Goal: Information Seeking & Learning: Learn about a topic

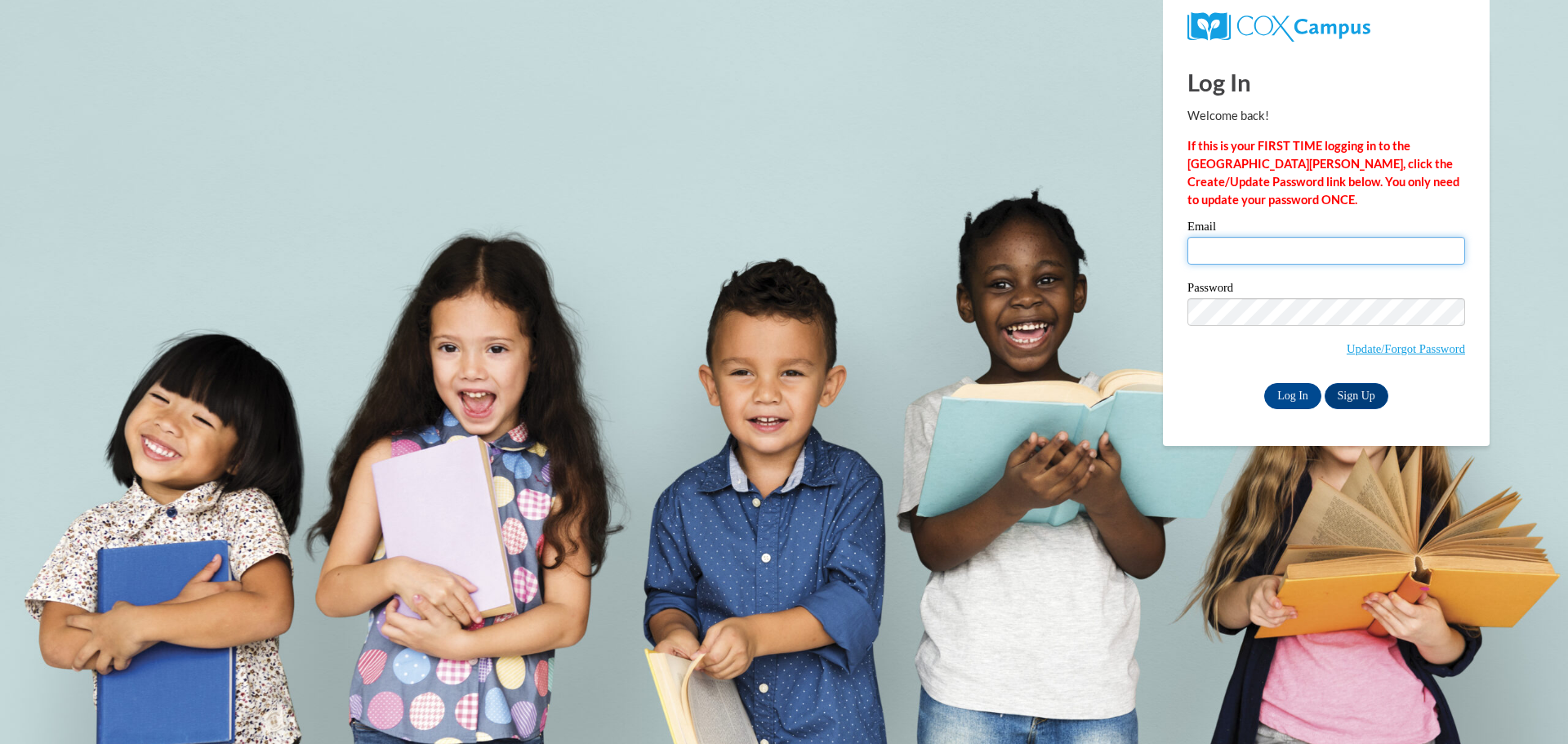
click at [1274, 257] on input "Email" at bounding box center [1325, 251] width 278 height 28
type input "earroqui@augusta.edu"
click at [1298, 389] on input "Log In" at bounding box center [1292, 396] width 57 height 26
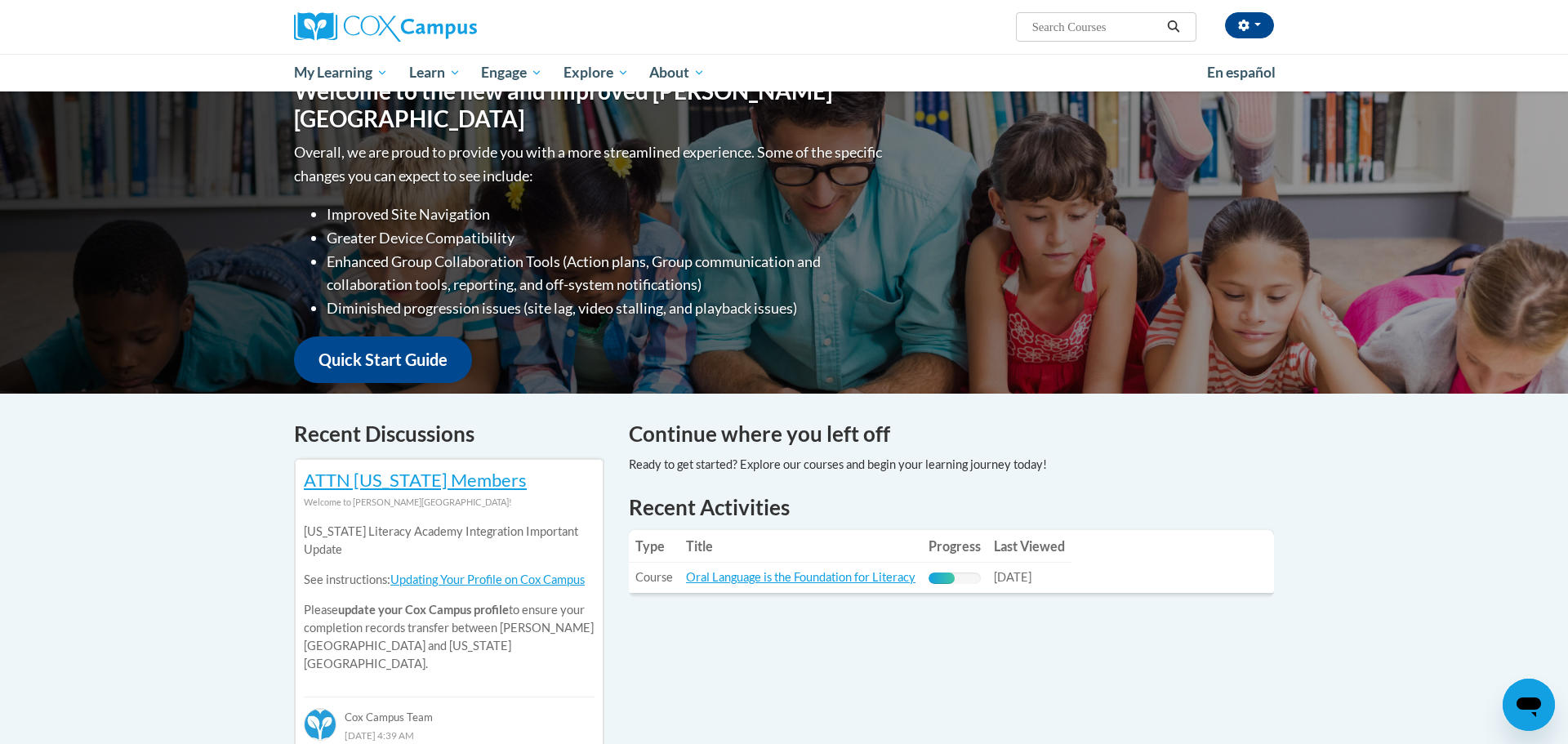
scroll to position [299, 0]
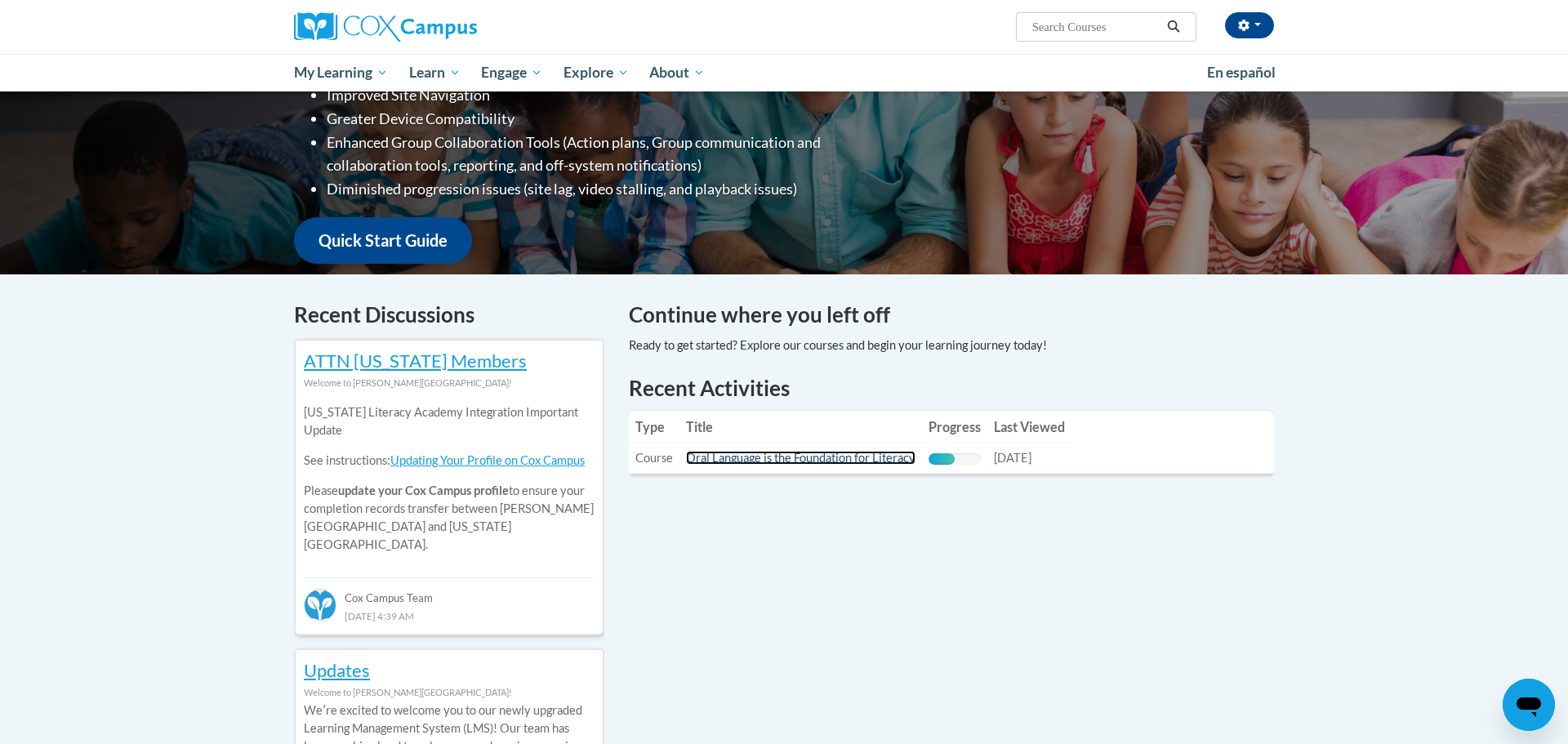
click at [861, 459] on link "Oral Language is the Foundation for Literacy" at bounding box center [800, 458] width 230 height 14
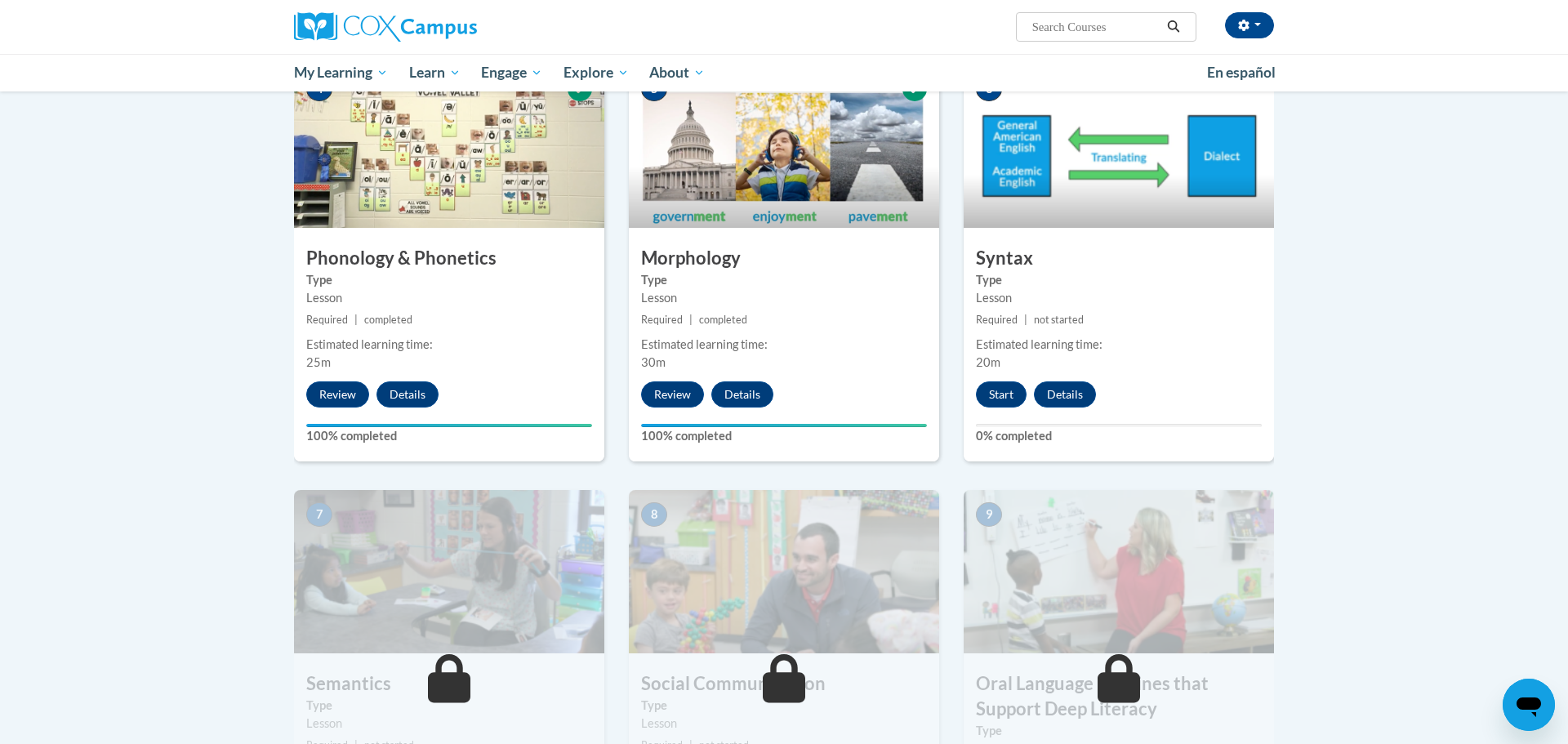
scroll to position [840, 0]
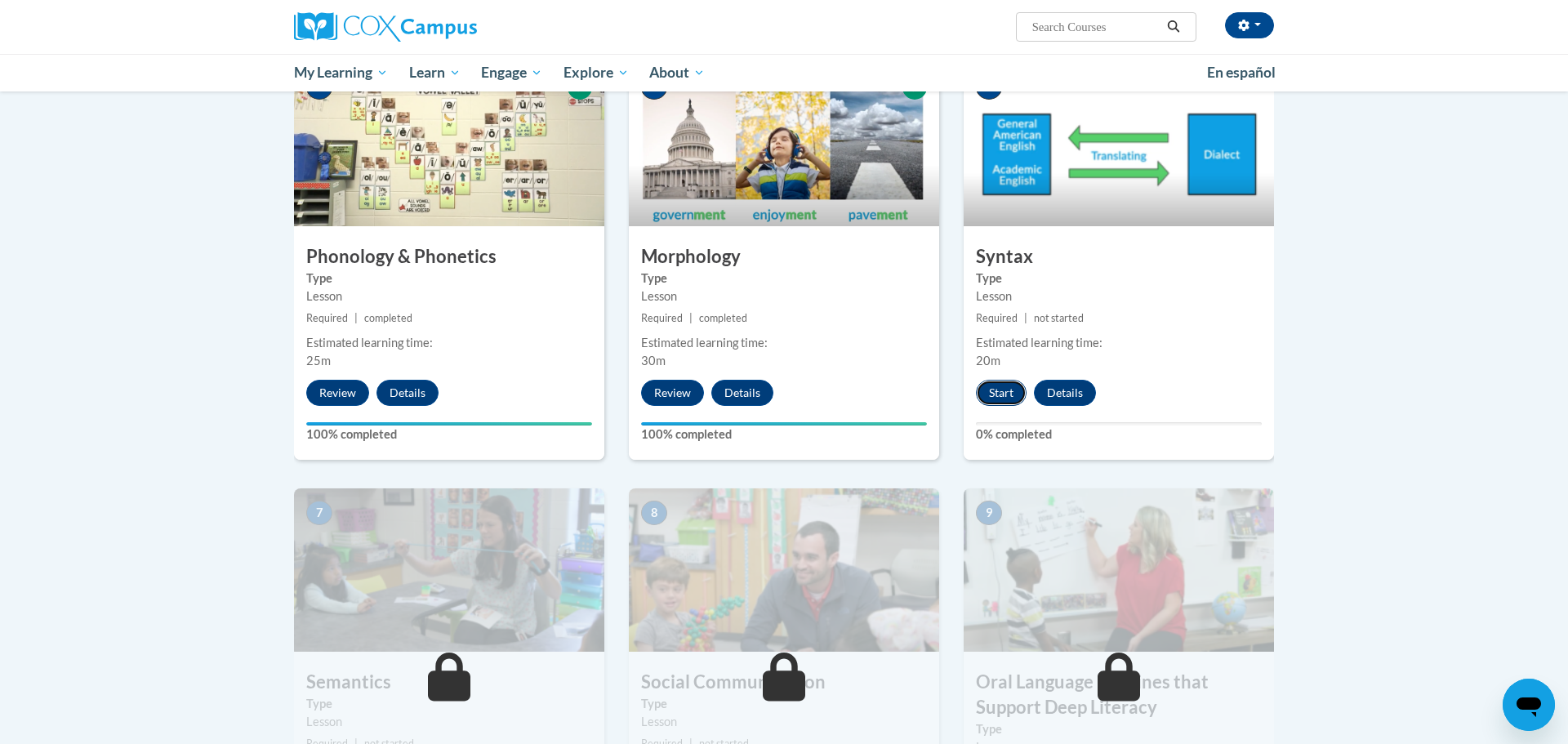
click at [1001, 395] on button "Start" at bounding box center [1001, 393] width 50 height 26
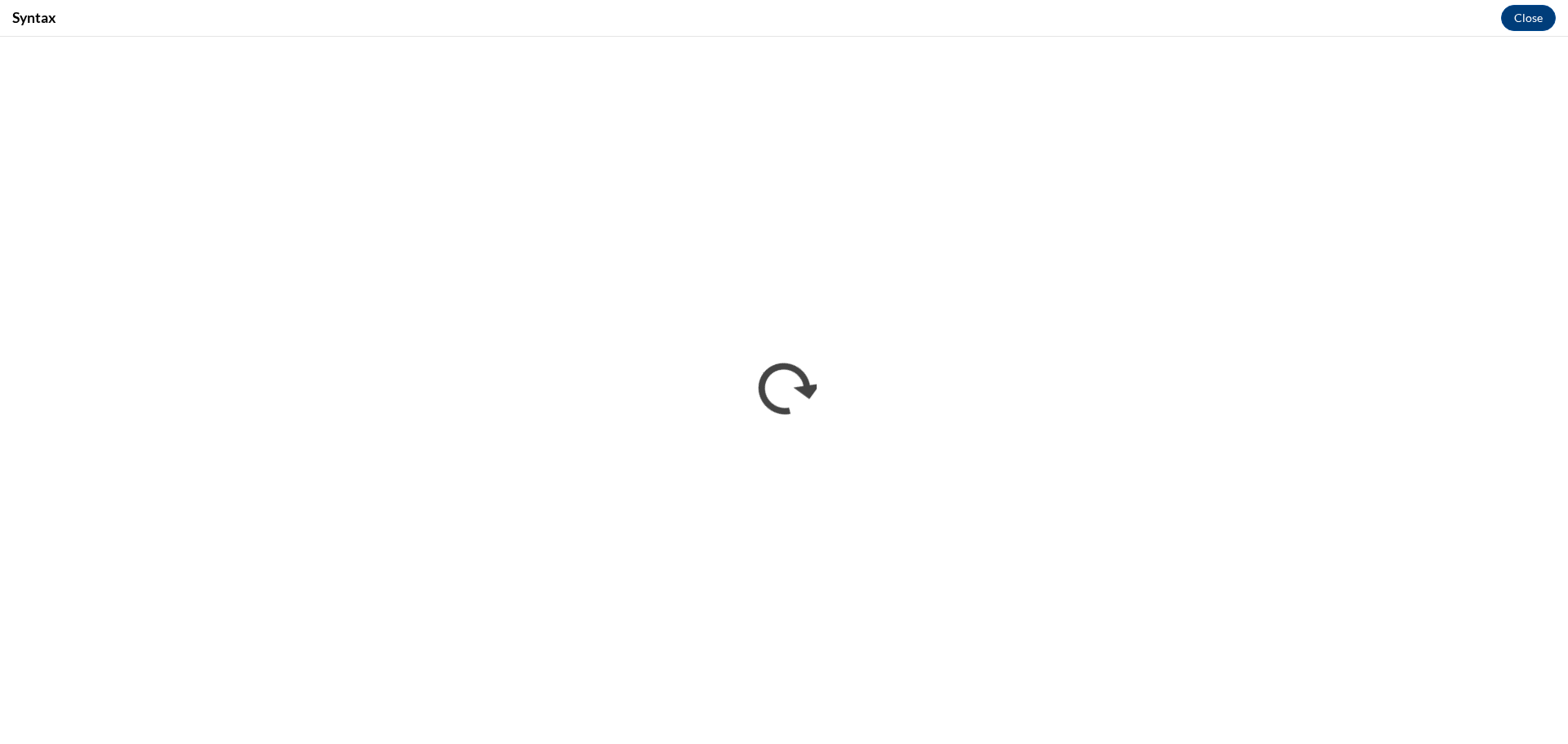
scroll to position [0, 0]
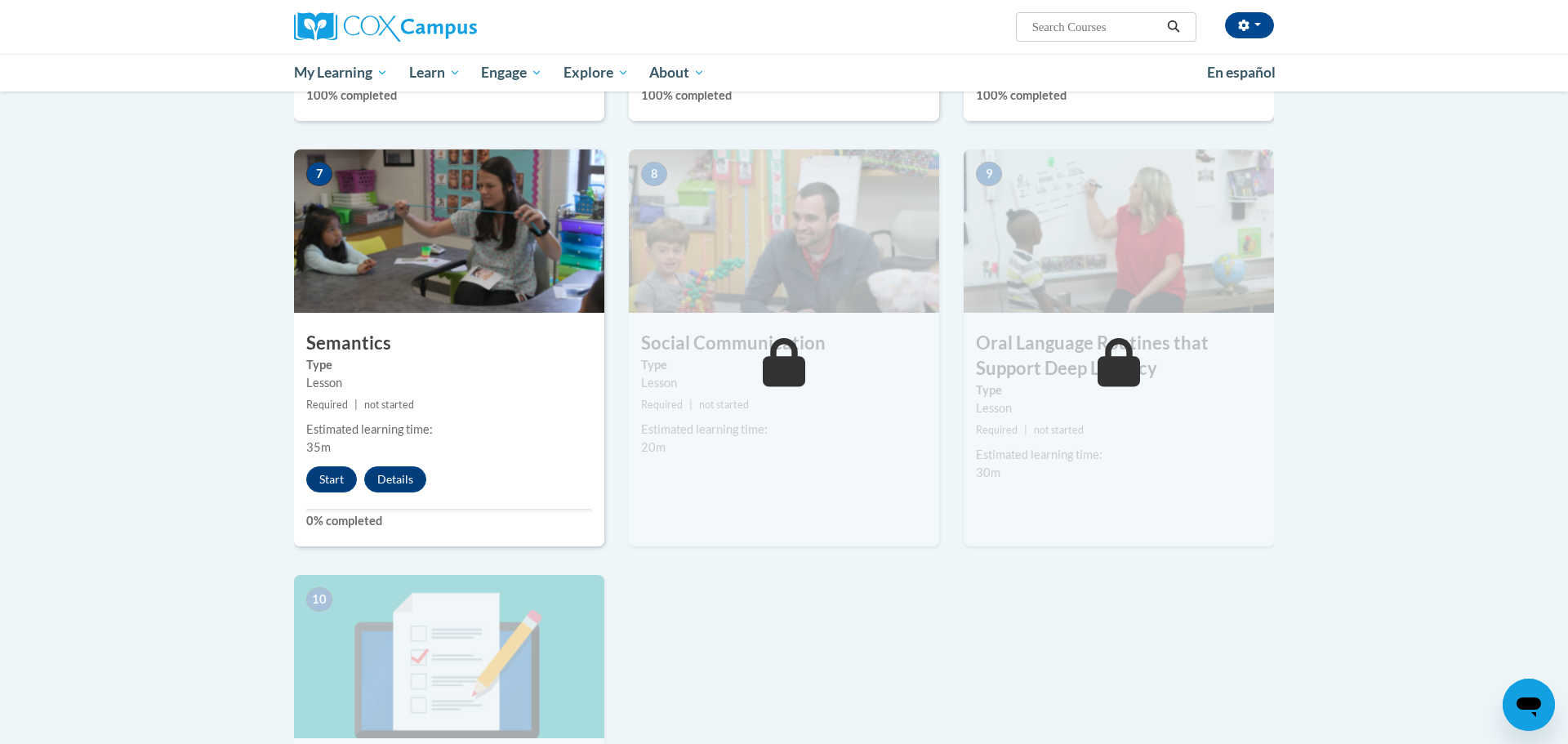
scroll to position [1236, 0]
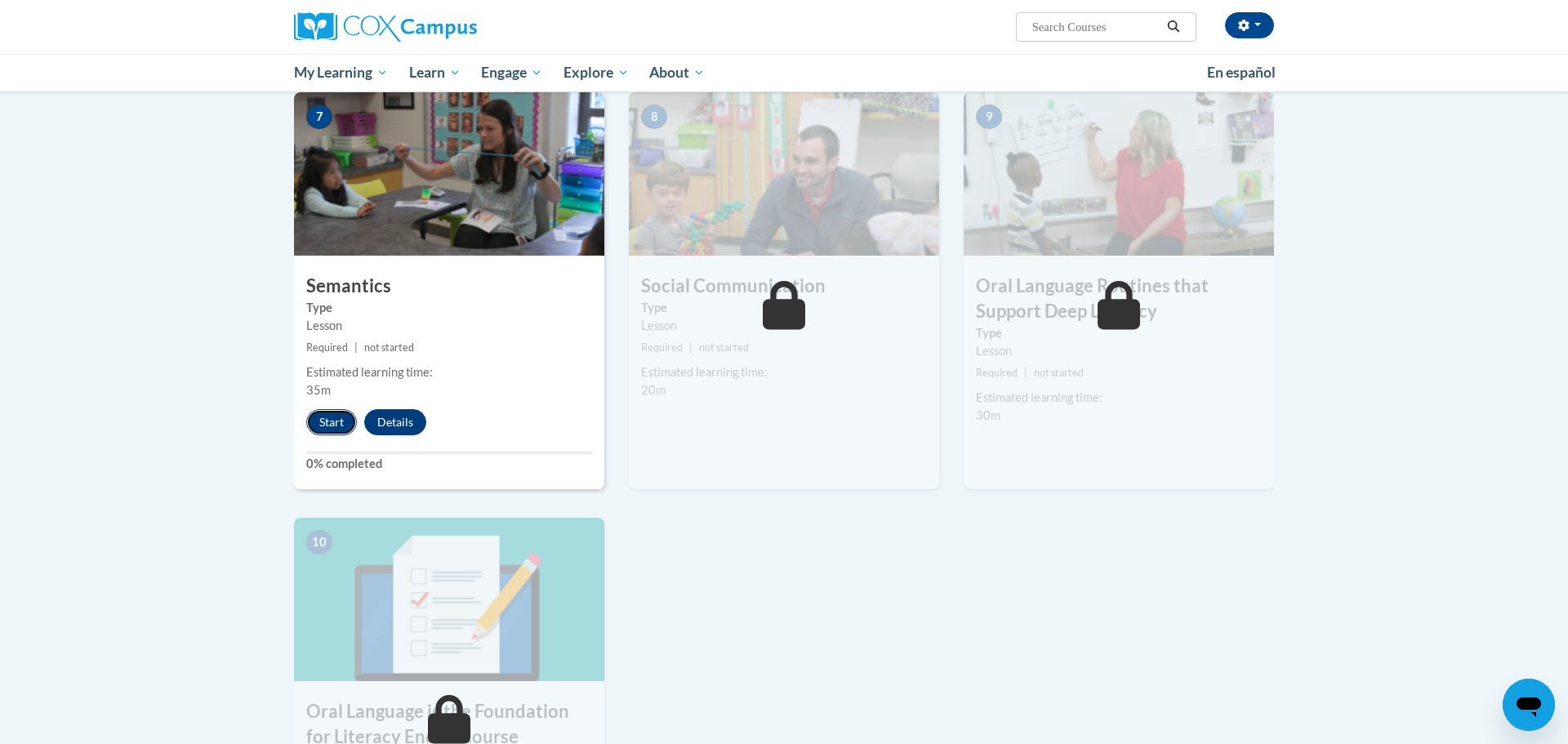
click at [341, 418] on button "Start" at bounding box center [331, 422] width 50 height 26
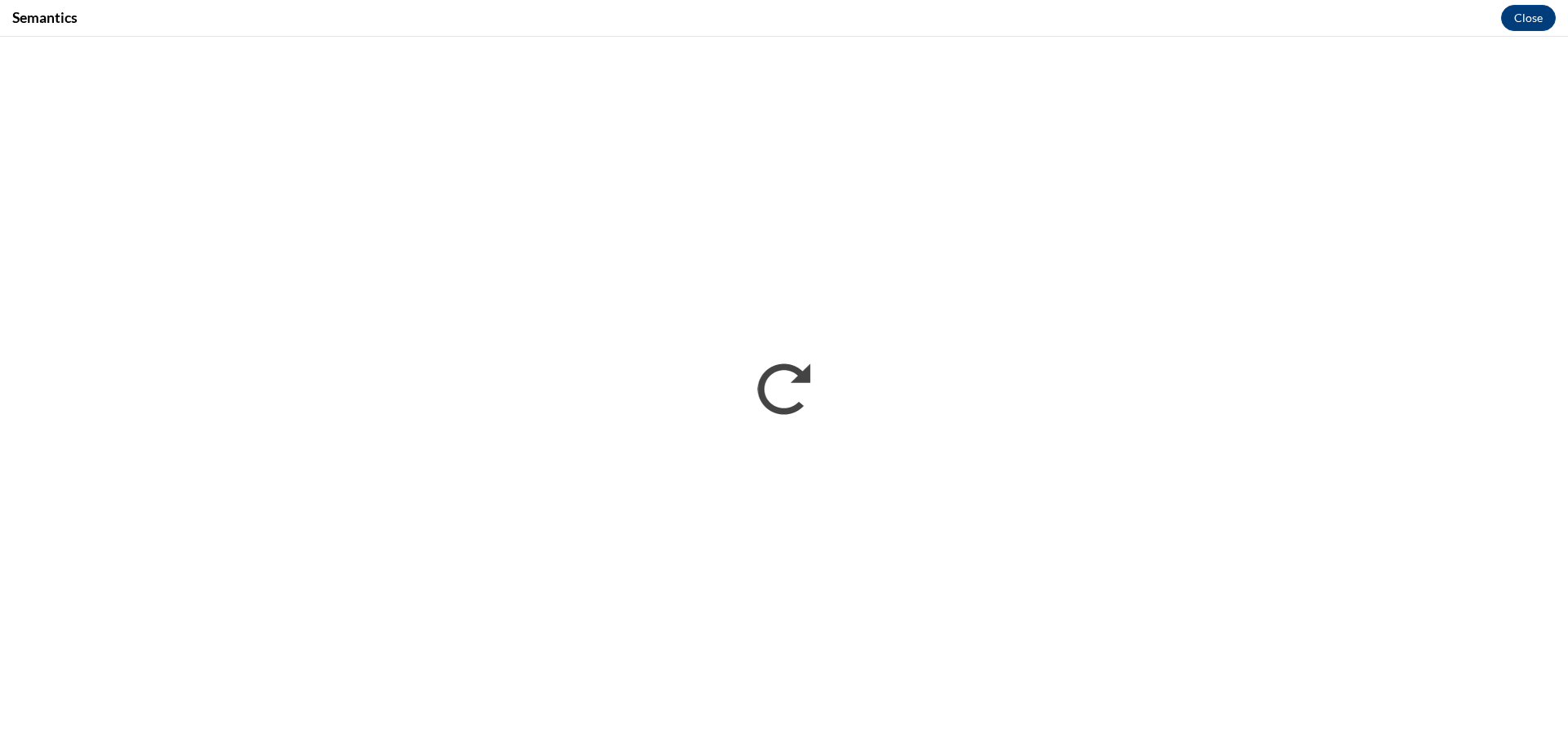
scroll to position [0, 0]
